Goal: Information Seeking & Learning: Learn about a topic

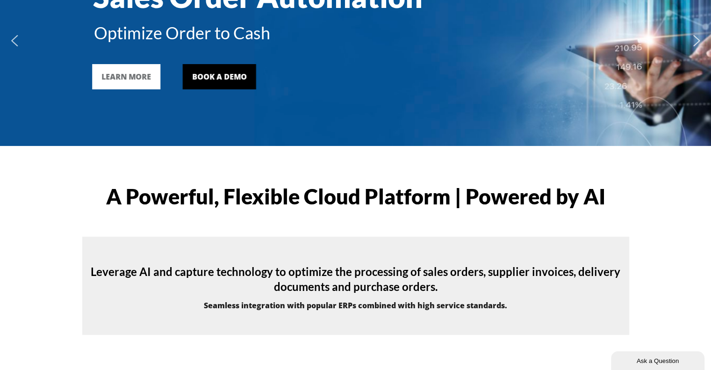
scroll to position [94, 0]
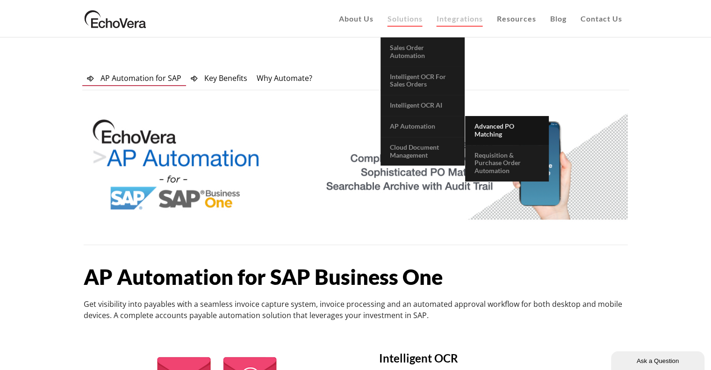
click at [503, 136] on link "Advanced PO Matching" at bounding box center [507, 130] width 84 height 29
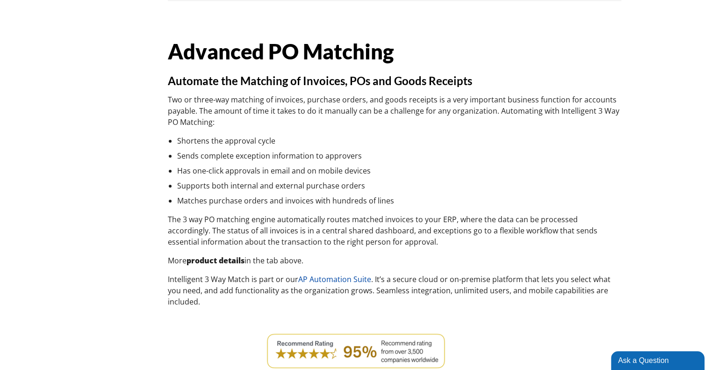
scroll to position [47, 0]
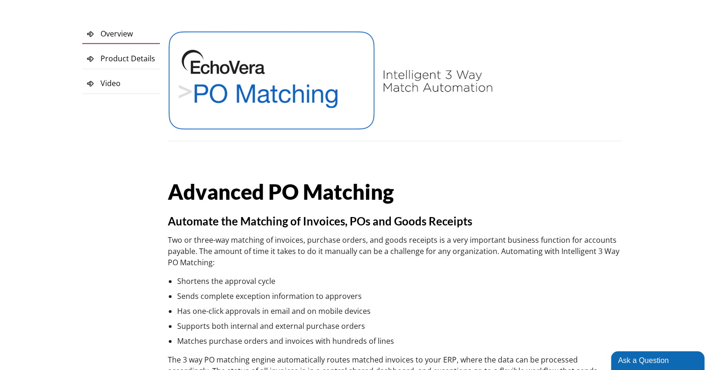
click at [426, 93] on img at bounding box center [331, 81] width 327 height 105
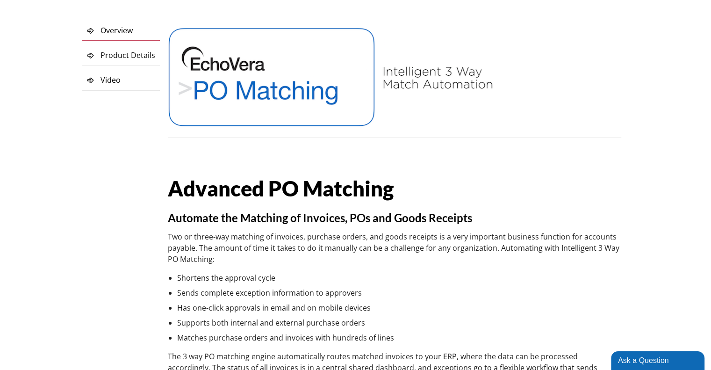
scroll to position [34, 0]
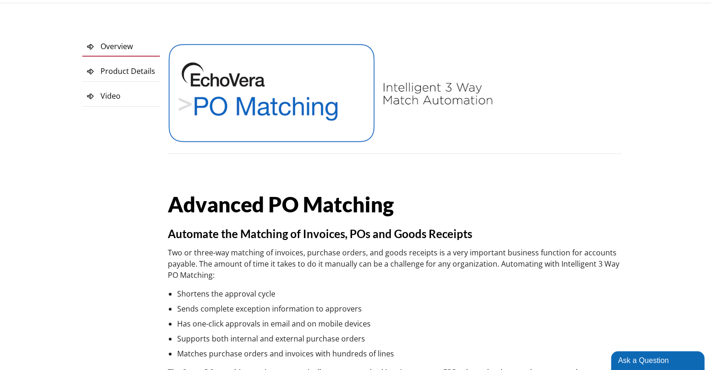
click at [111, 75] on span "Product Details" at bounding box center [128, 71] width 55 height 10
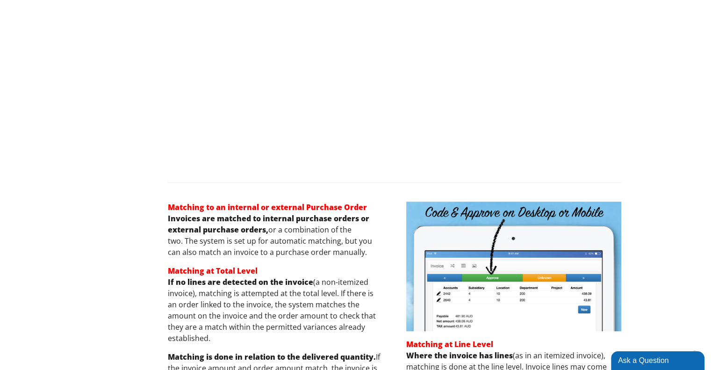
scroll to position [613, 0]
